Goal: Task Accomplishment & Management: Use online tool/utility

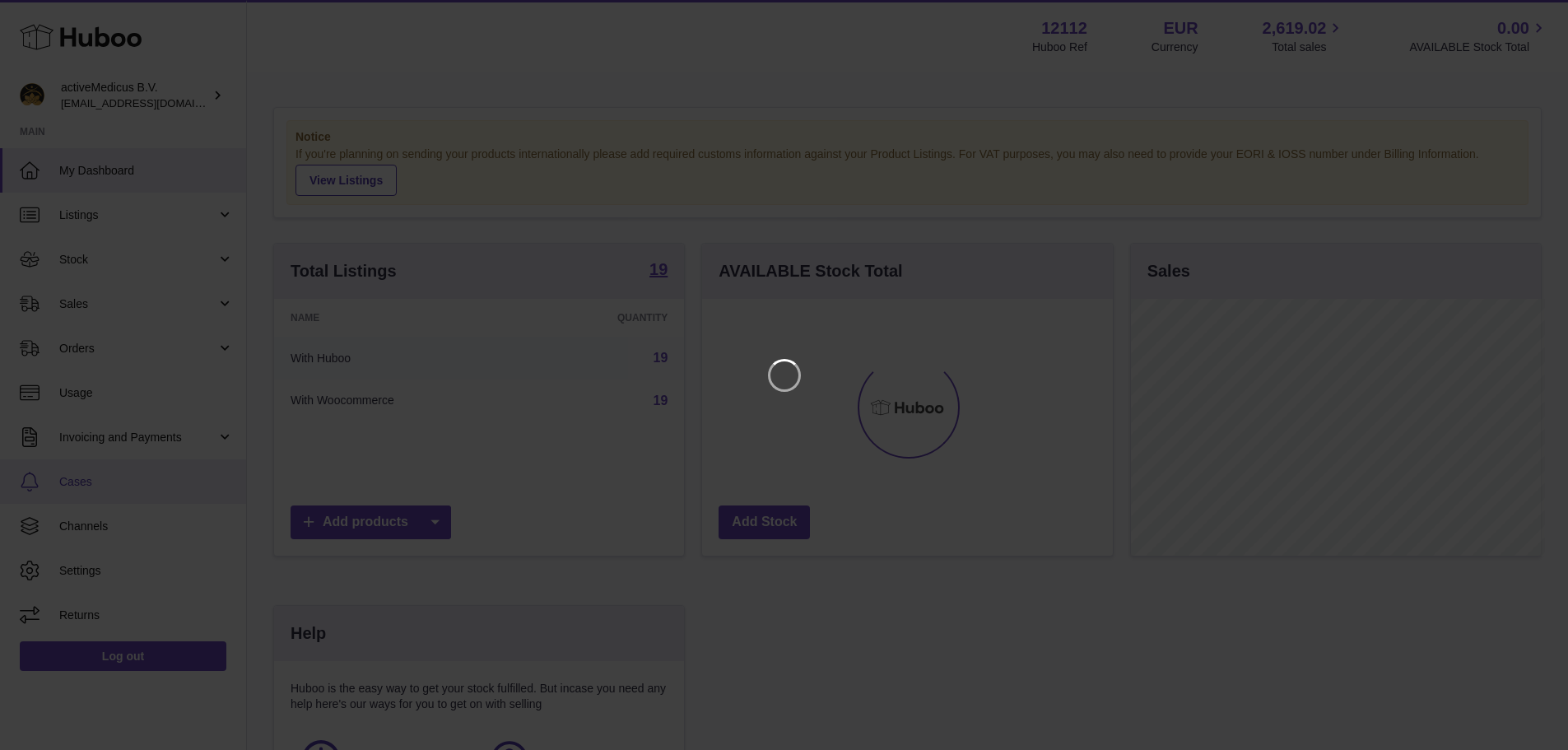
scroll to position [257, 415]
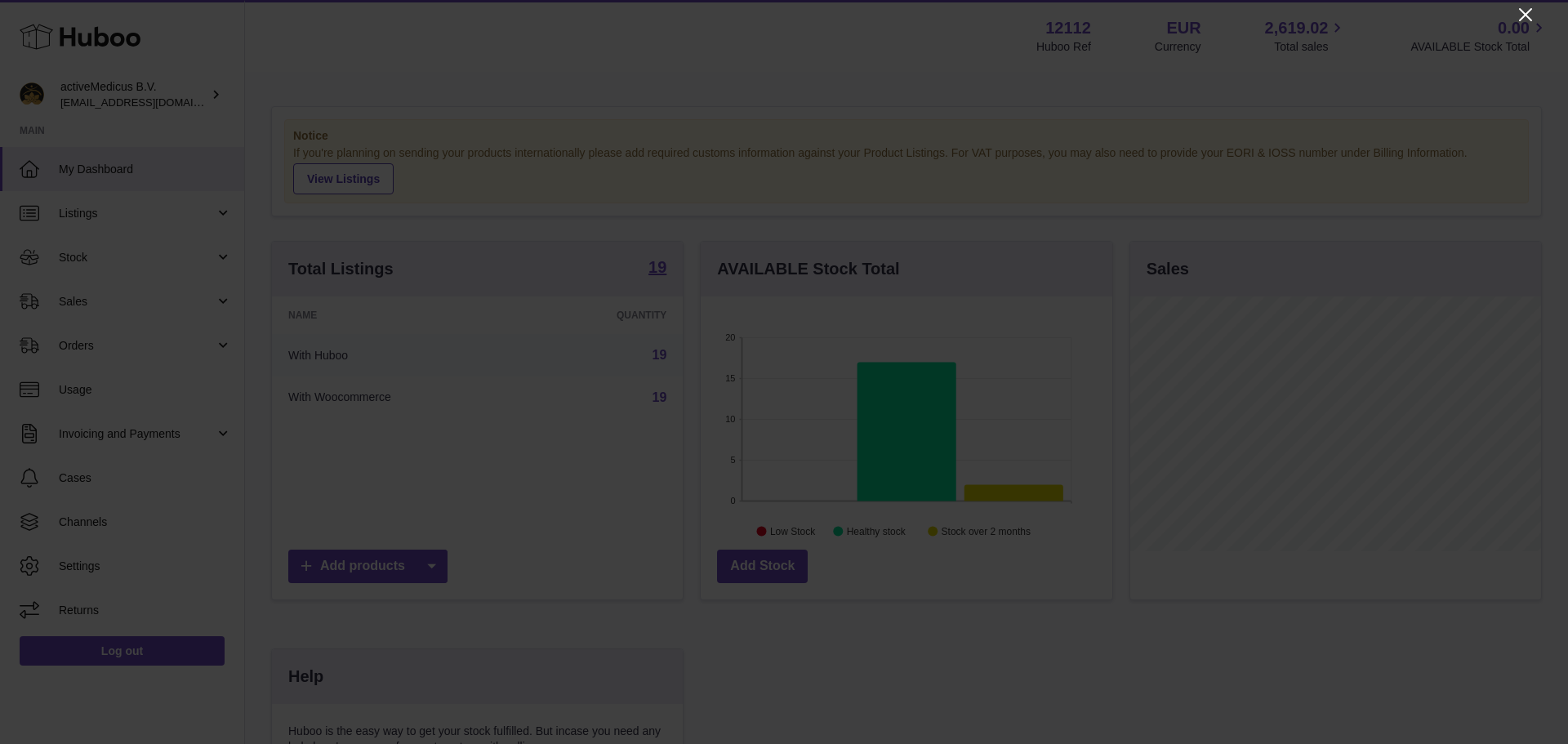
click at [1521, 16] on icon "Close" at bounding box center [1526, 15] width 20 height 20
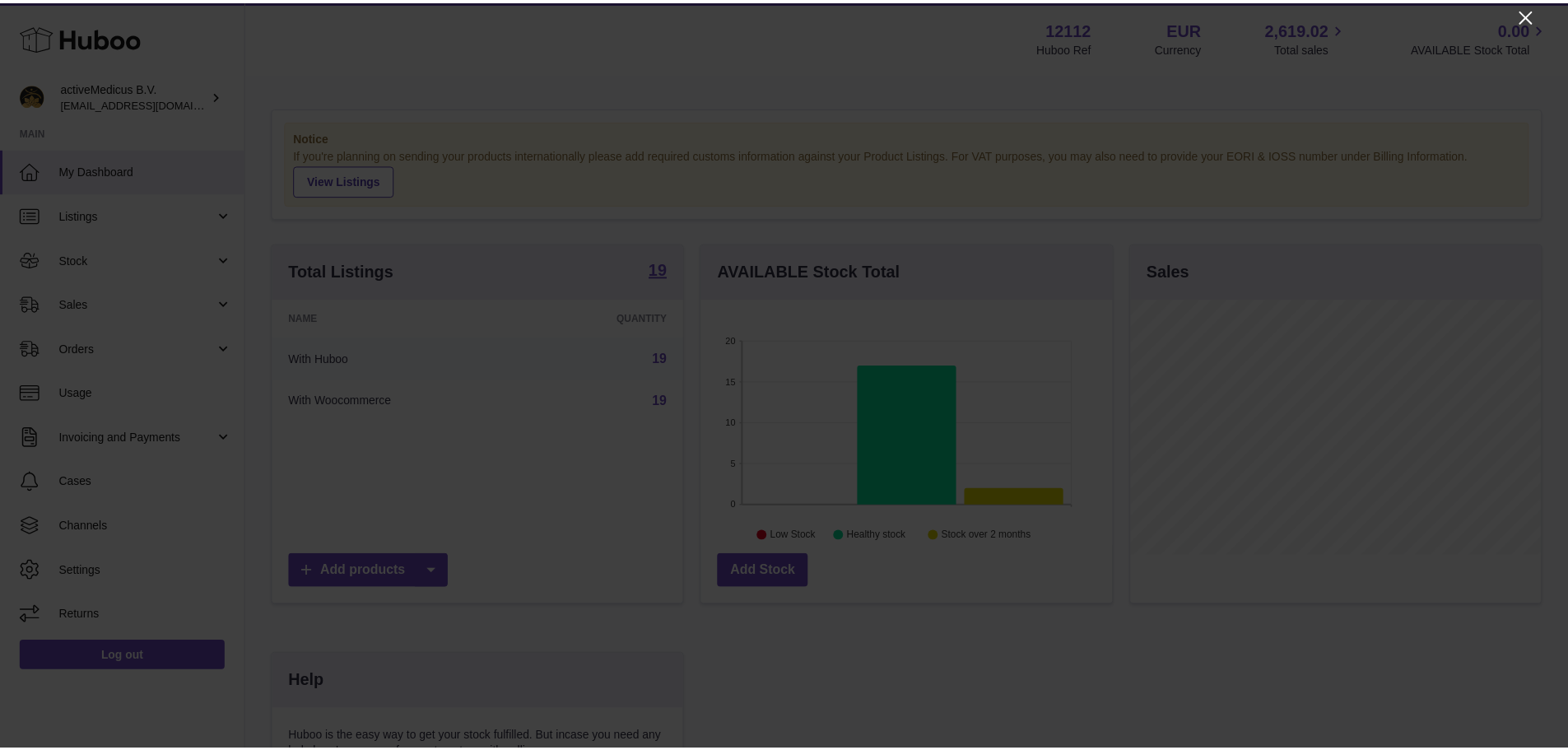
scroll to position [822810, 822728]
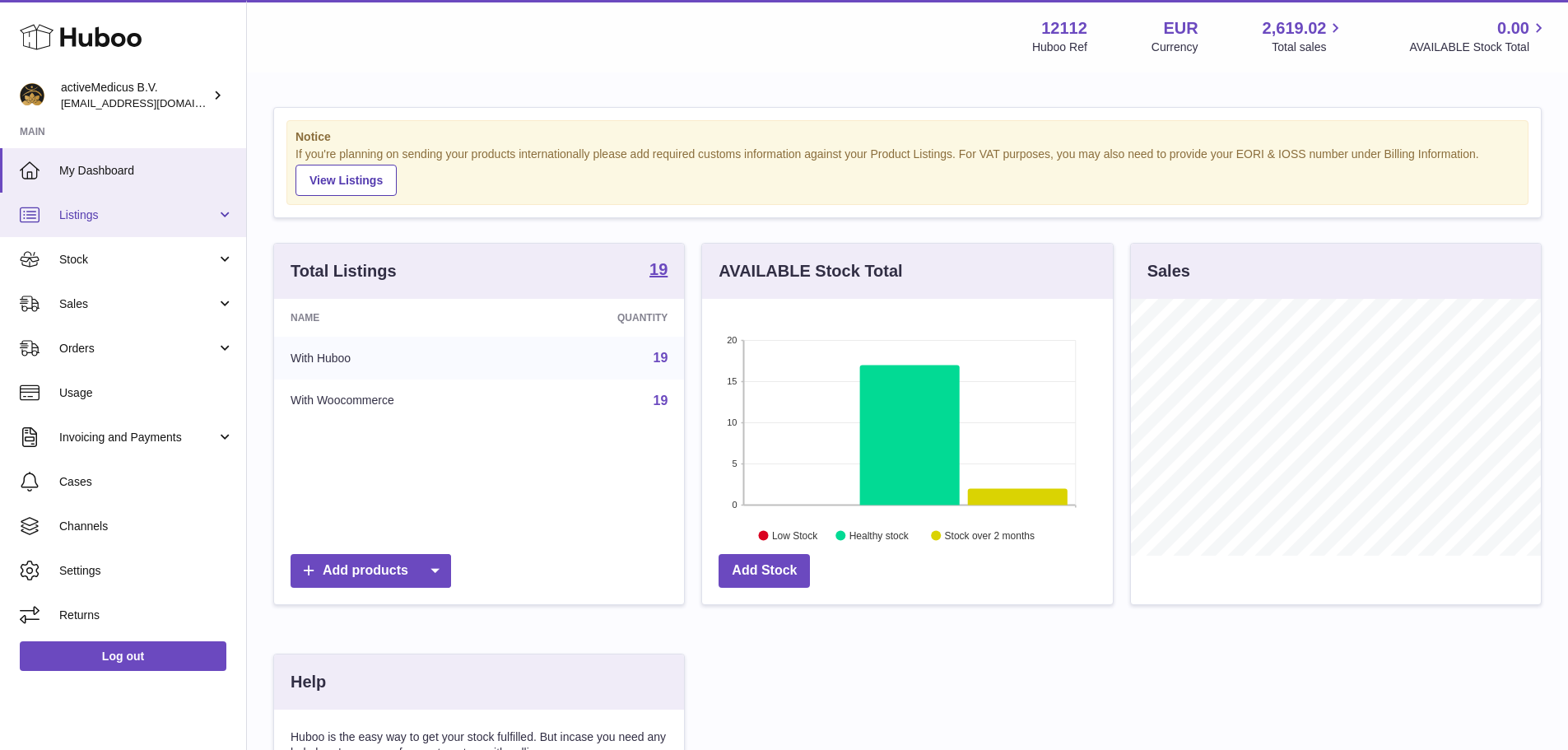
click at [98, 229] on link "Listings" at bounding box center [123, 214] width 246 height 44
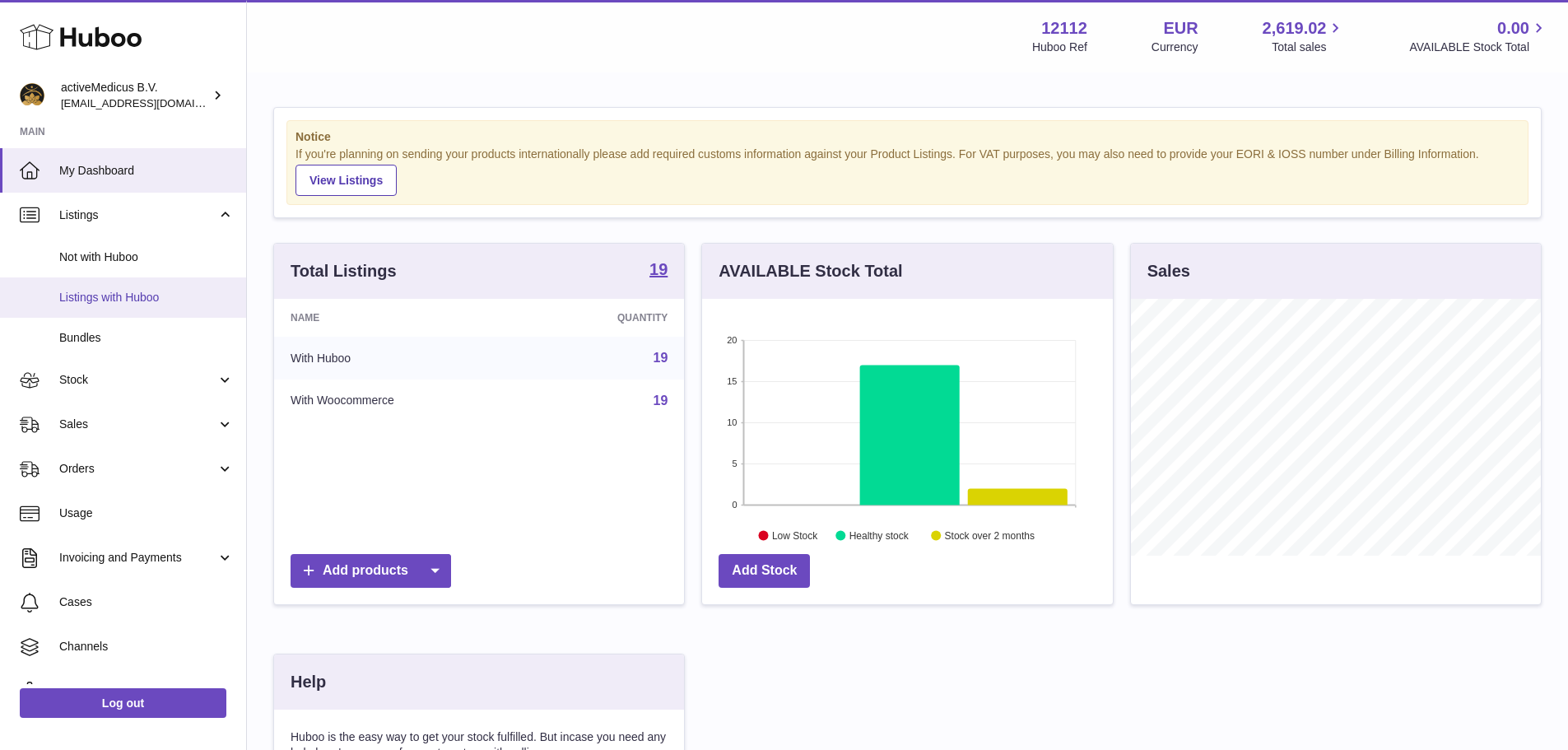
click at [163, 305] on span "Listings with Huboo" at bounding box center [146, 298] width 175 height 16
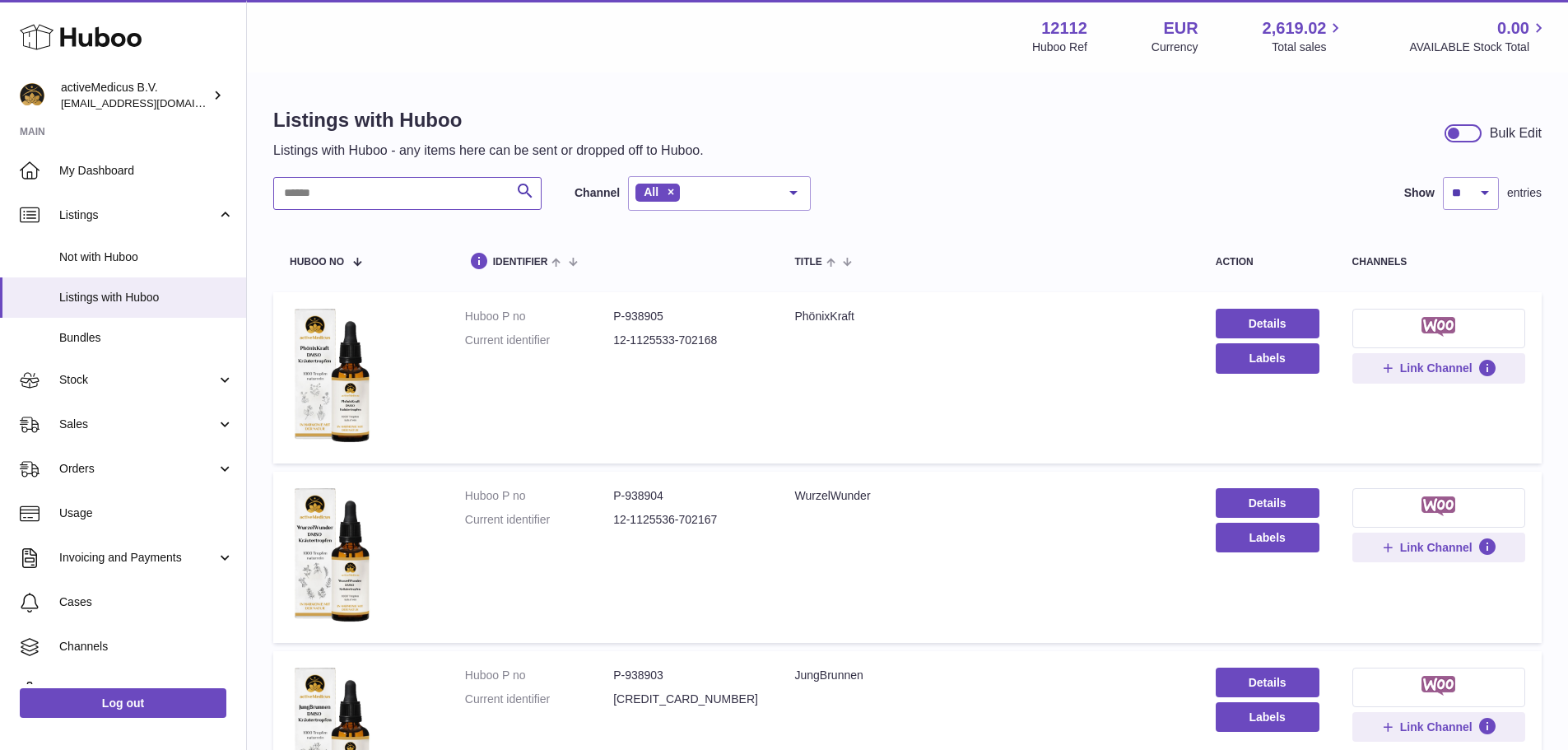
click at [380, 198] on input "text" at bounding box center [407, 193] width 268 height 33
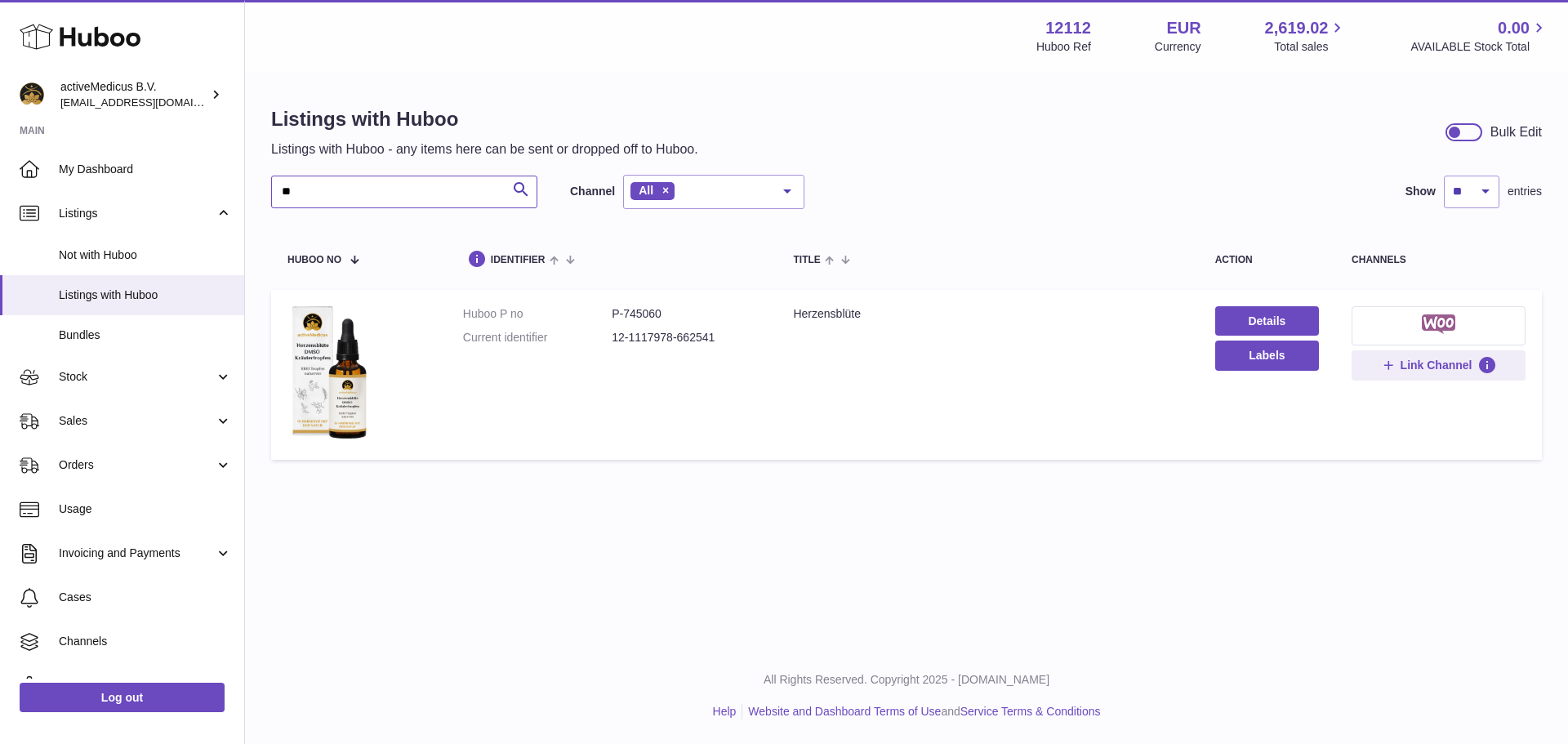
type input "*"
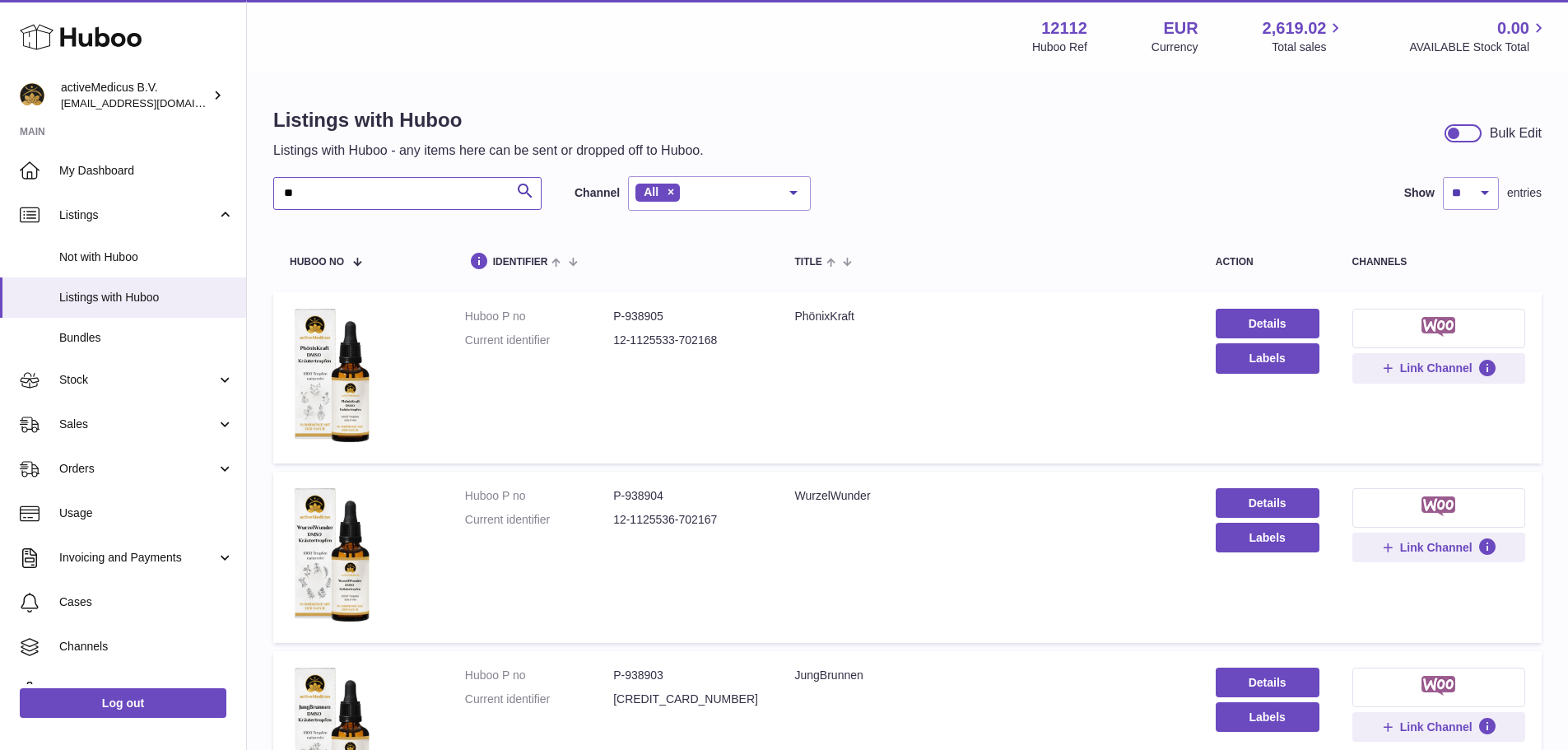
type input "***"
